Goal: Navigation & Orientation: Find specific page/section

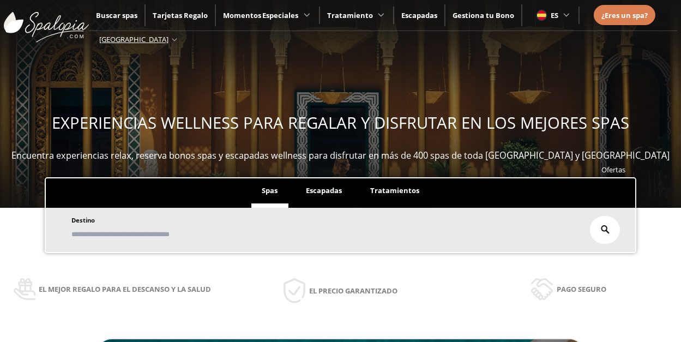
click at [396, 199] on li "Tratamientos" at bounding box center [395, 192] width 70 height 29
click at [325, 196] on li "Escapadas" at bounding box center [323, 192] width 57 height 29
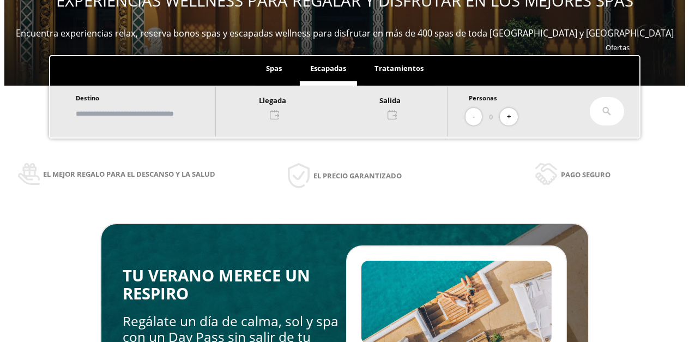
scroll to position [109, 0]
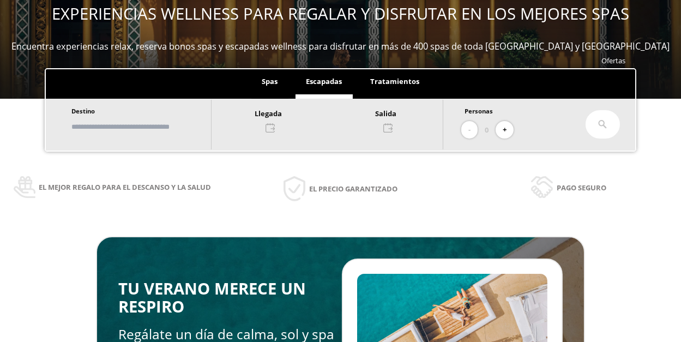
click at [277, 85] on span "Spas" at bounding box center [270, 81] width 16 height 10
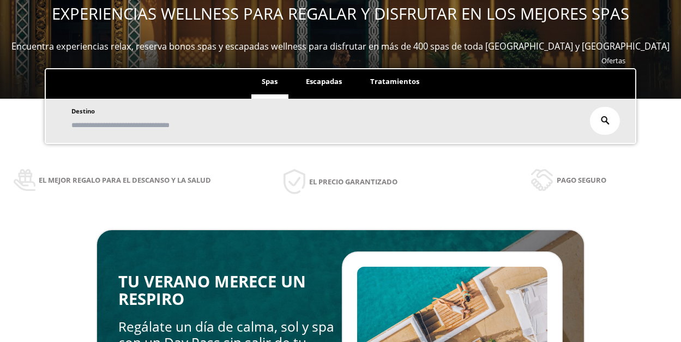
click at [98, 123] on input "text" at bounding box center [325, 125] width 514 height 19
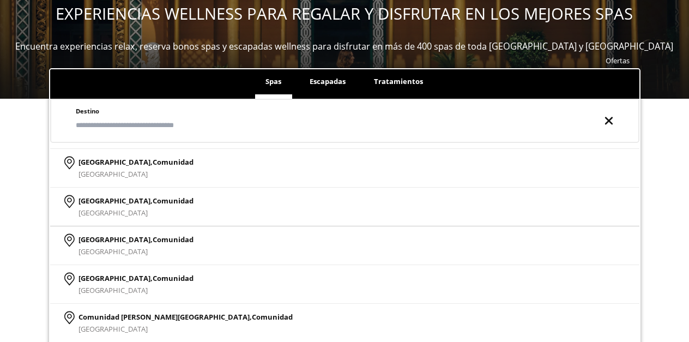
scroll to position [163, 0]
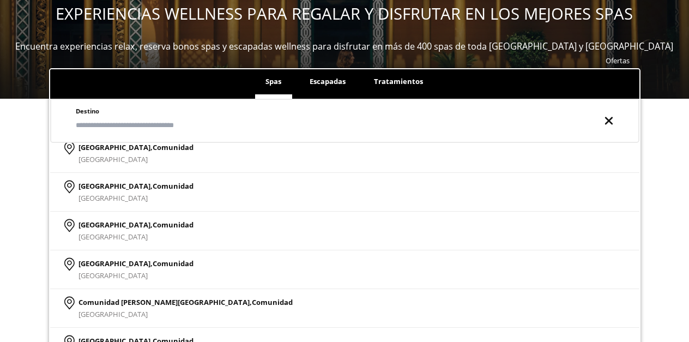
click at [14, 204] on div "Ofertas Spas Escapadas Tratamientos Destino [GEOGRAPHIC_DATA], [GEOGRAPHIC_DATA…" at bounding box center [344, 209] width 689 height 313
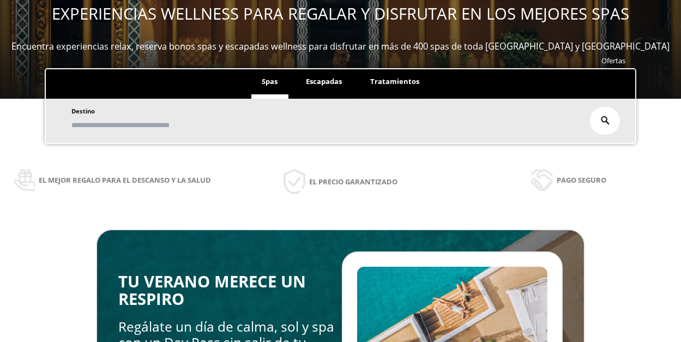
click at [329, 85] on span "Escapadas" at bounding box center [324, 81] width 36 height 10
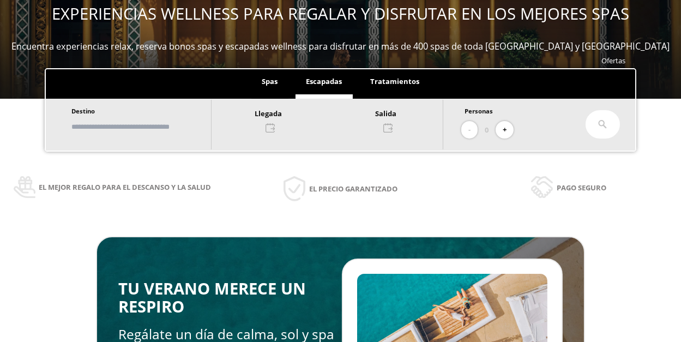
click at [270, 83] on span "Spas" at bounding box center [270, 81] width 16 height 10
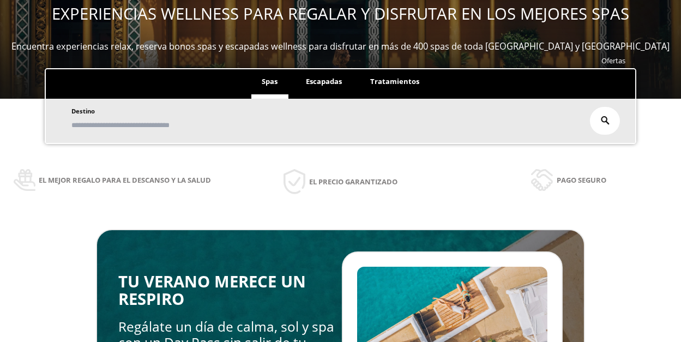
click at [148, 125] on input "text" at bounding box center [325, 125] width 514 height 19
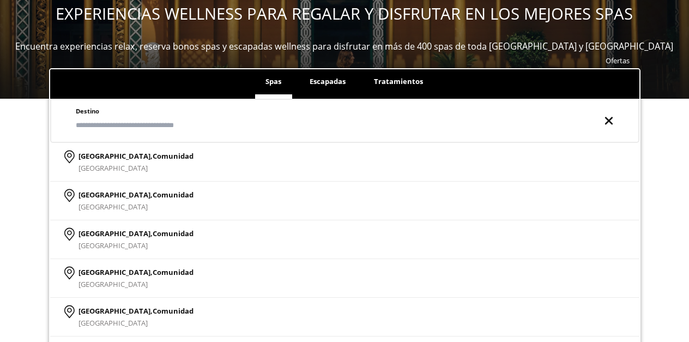
click at [20, 201] on div "Ofertas Spas Escapadas Tratamientos Destino [GEOGRAPHIC_DATA], [GEOGRAPHIC_DATA…" at bounding box center [344, 209] width 689 height 313
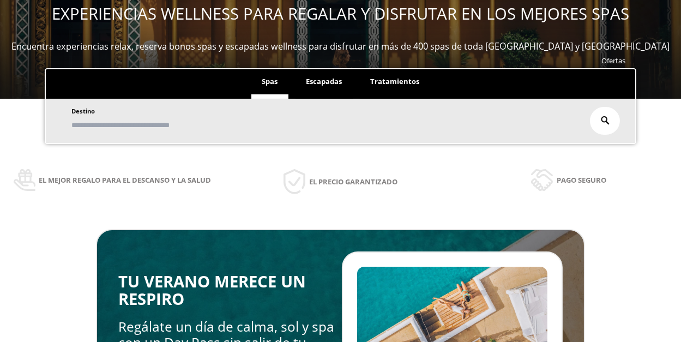
click at [333, 84] on span "Escapadas" at bounding box center [324, 81] width 36 height 10
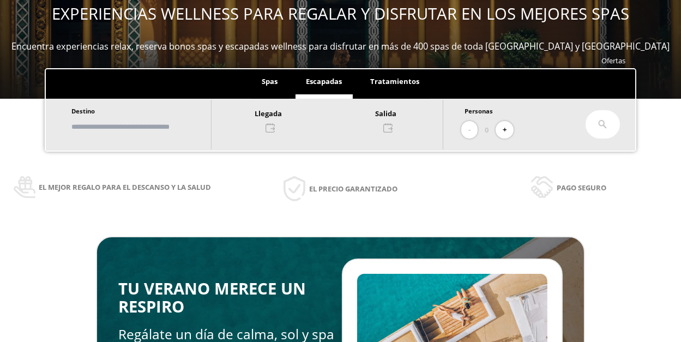
click at [167, 120] on input "text" at bounding box center [136, 126] width 136 height 19
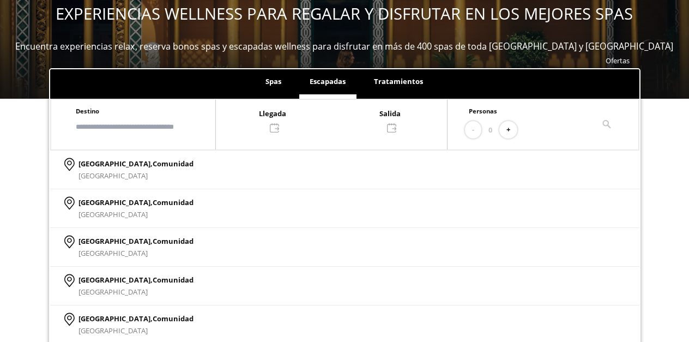
click at [400, 86] on span "Tratamientos" at bounding box center [398, 81] width 49 height 10
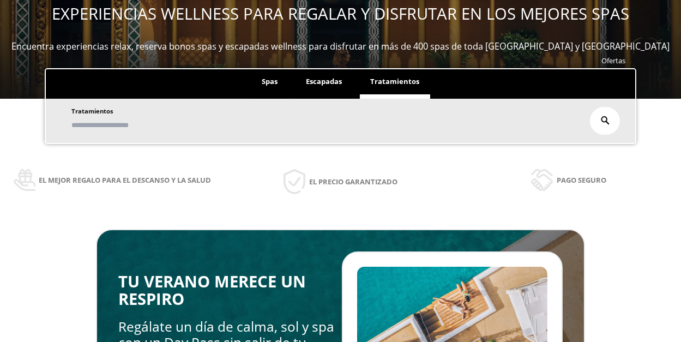
click at [69, 134] on div "Tratamientos" at bounding box center [340, 121] width 589 height 44
click at [95, 130] on input "text" at bounding box center [325, 125] width 514 height 19
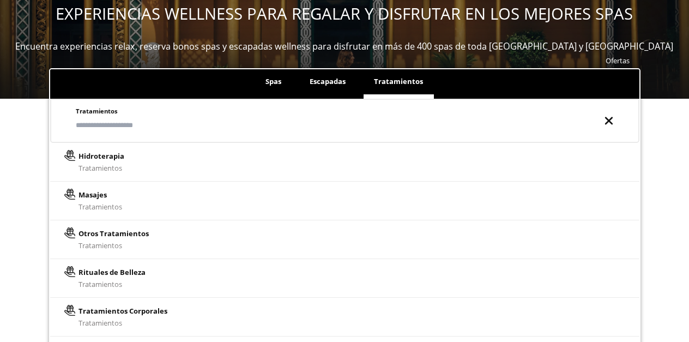
drag, startPoint x: 278, startPoint y: 85, endPoint x: 266, endPoint y: 90, distance: 12.7
click at [278, 85] on span "Spas" at bounding box center [274, 81] width 16 height 10
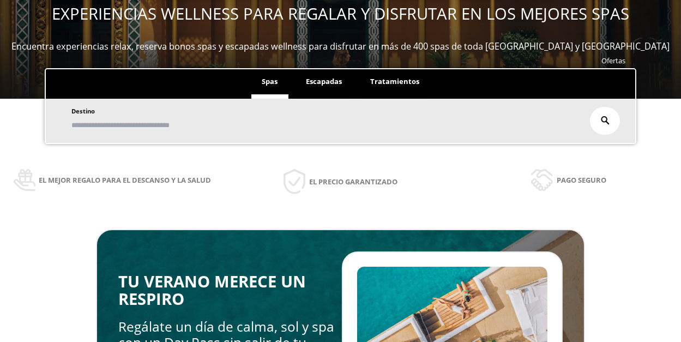
click at [159, 129] on input "text" at bounding box center [325, 125] width 514 height 19
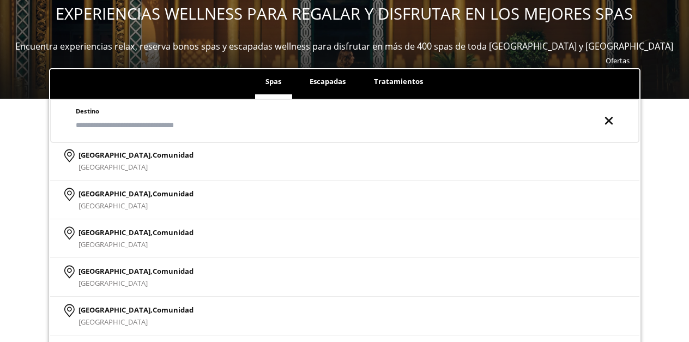
scroll to position [0, 0]
click at [380, 88] on li "Tratamientos" at bounding box center [398, 83] width 70 height 29
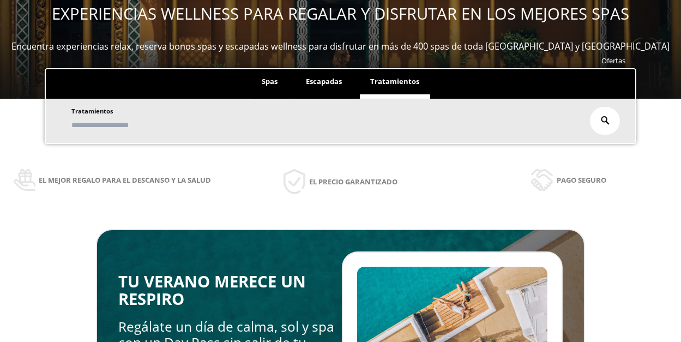
click at [174, 127] on input "text" at bounding box center [325, 125] width 514 height 19
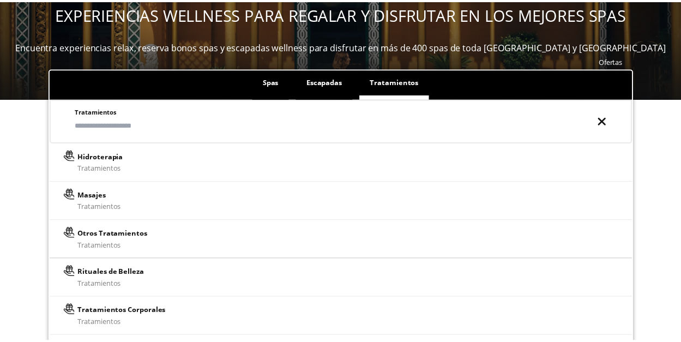
scroll to position [9, 0]
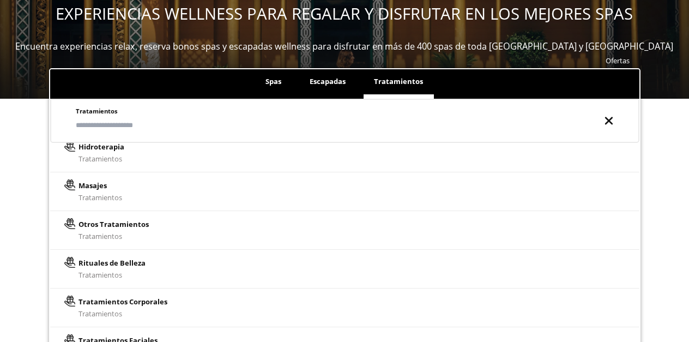
drag, startPoint x: 189, startPoint y: 85, endPoint x: 184, endPoint y: 88, distance: 6.4
click at [189, 85] on ul "Spas Escapadas Tratamientos" at bounding box center [344, 83] width 589 height 29
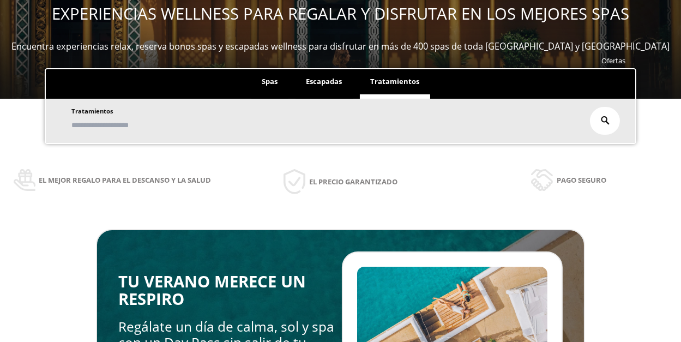
click at [113, 124] on input "text" at bounding box center [325, 125] width 514 height 19
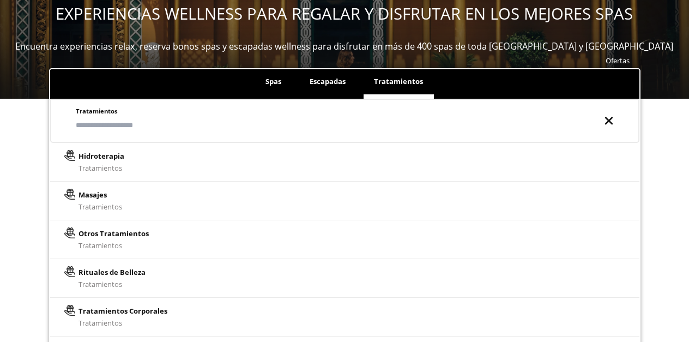
click at [19, 208] on div "Ofertas Spas Escapadas Tratamientos Destino Destino [GEOGRAPHIC_DATA], [GEOGRAP…" at bounding box center [344, 209] width 689 height 313
